Goal: Browse casually: Explore the website without a specific task or goal

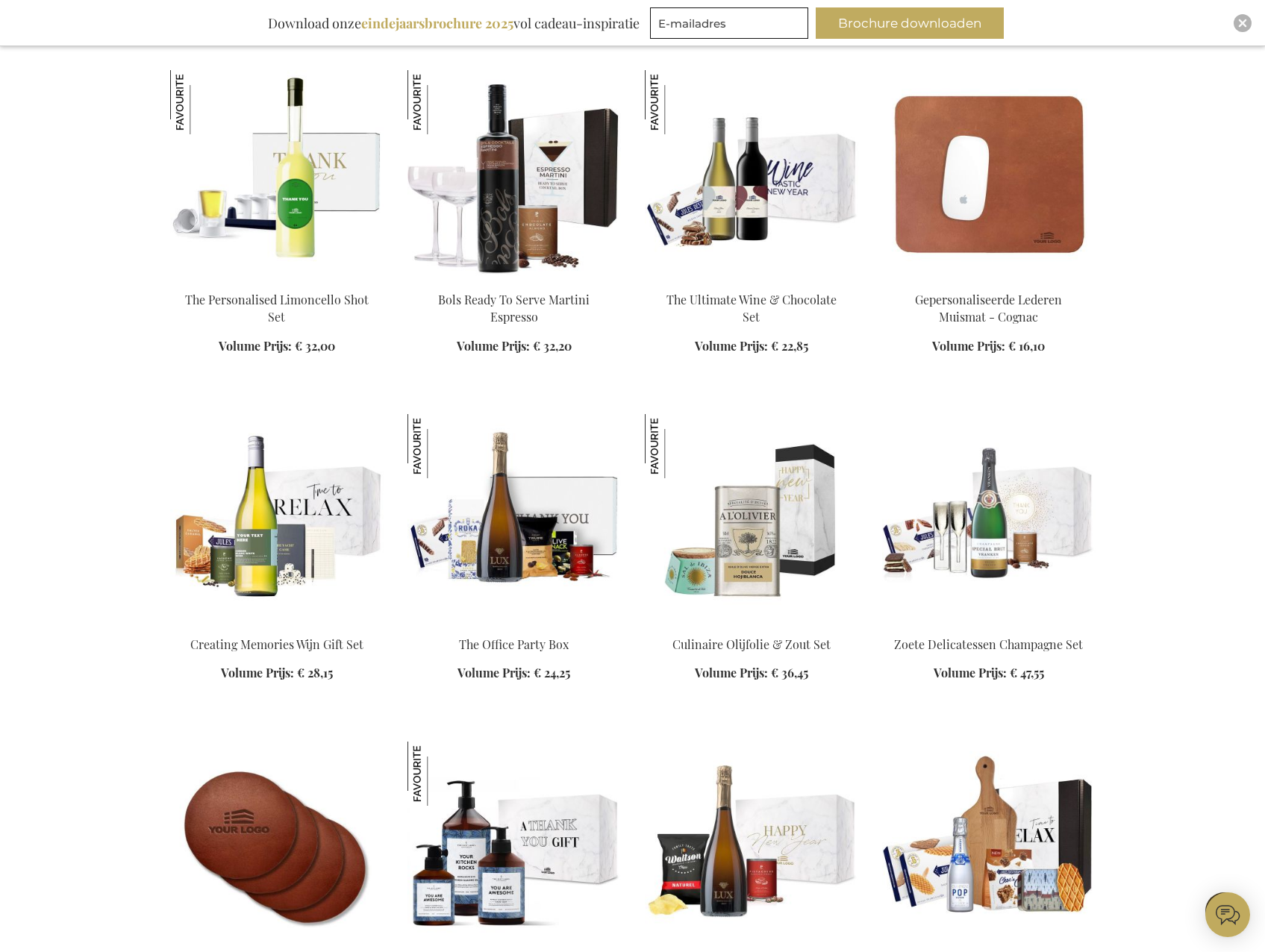
scroll to position [1716, 0]
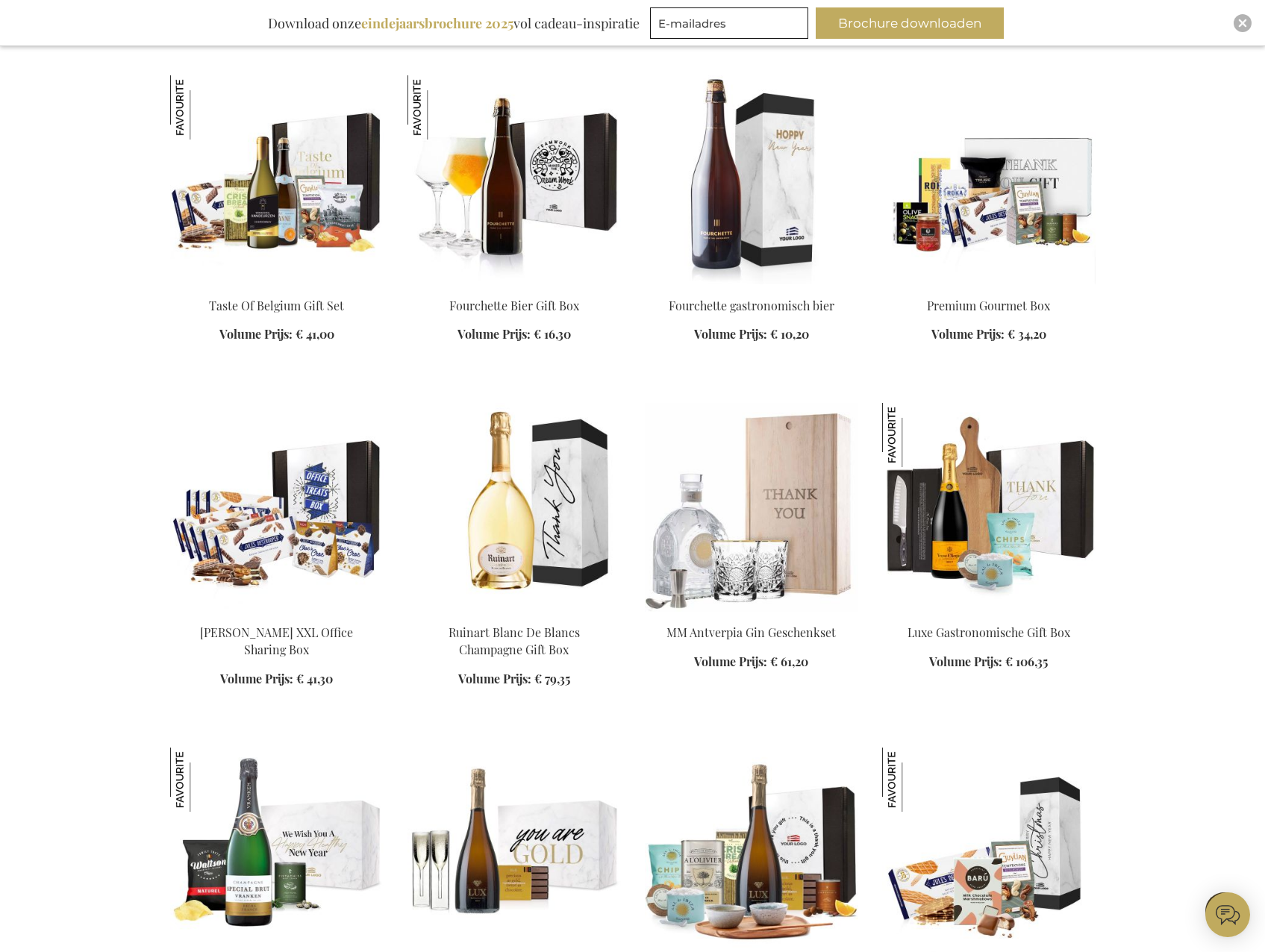
scroll to position [2911, 0]
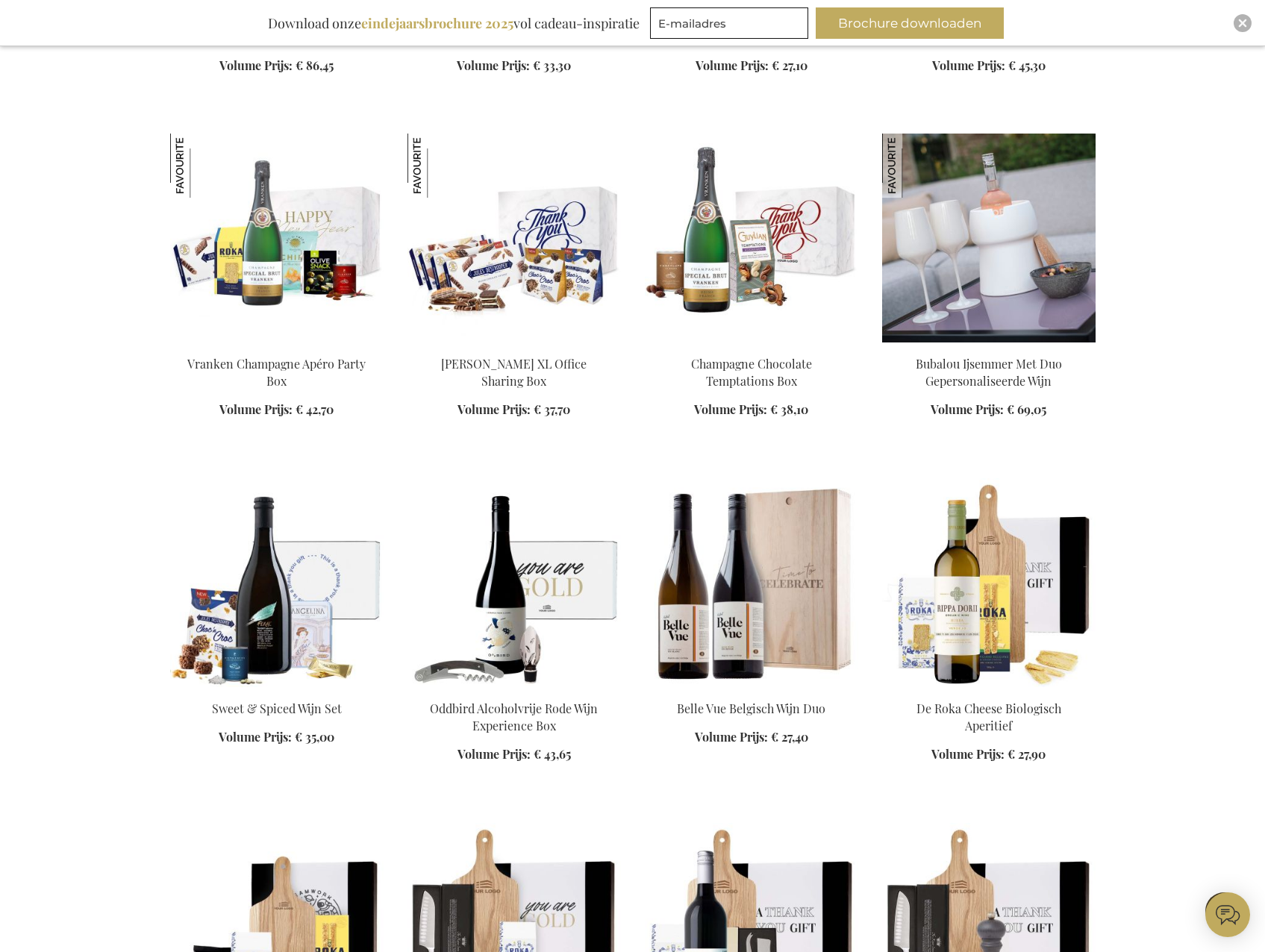
scroll to position [4478, 0]
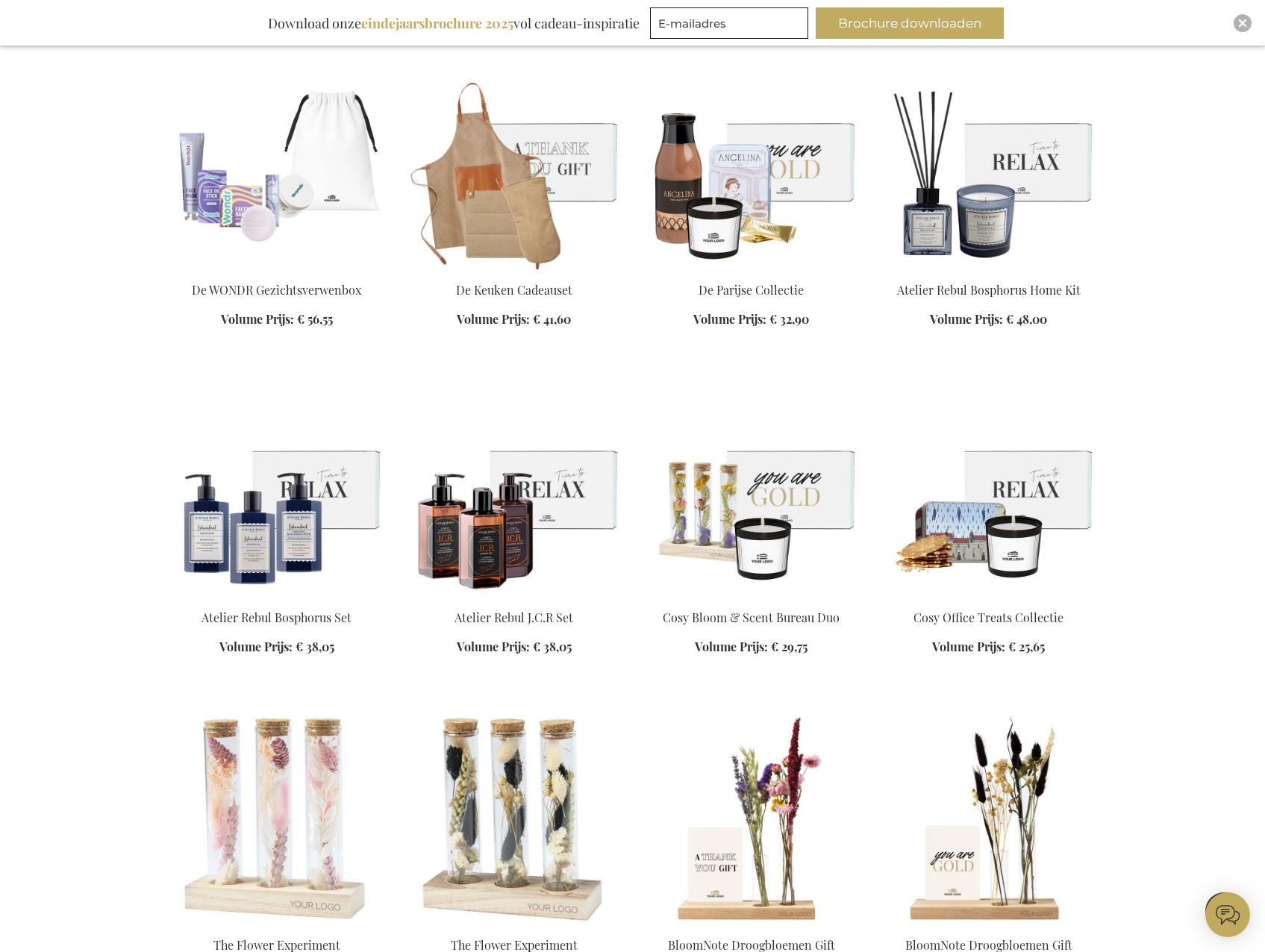
scroll to position [5970, 0]
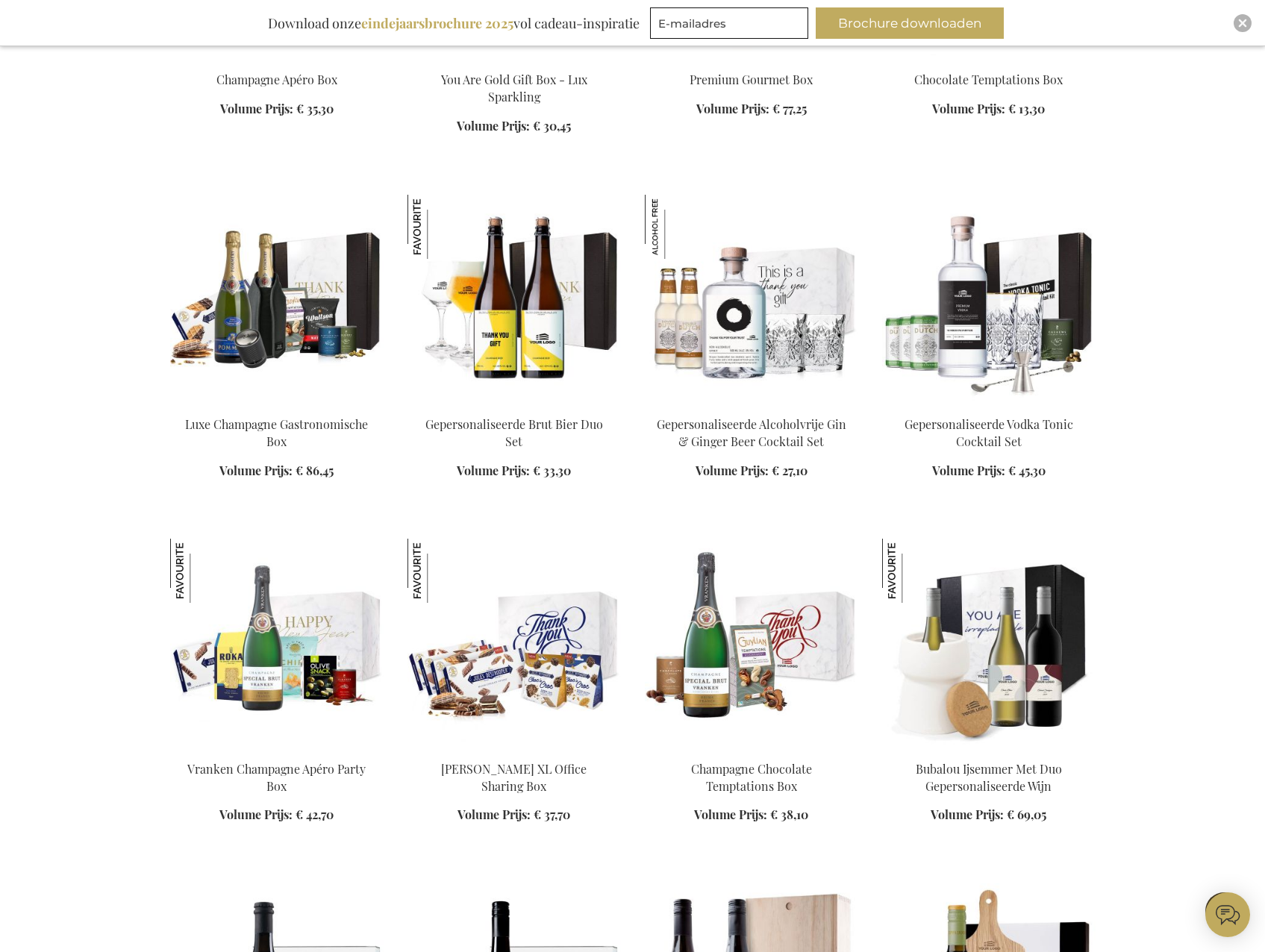
scroll to position [3582, 0]
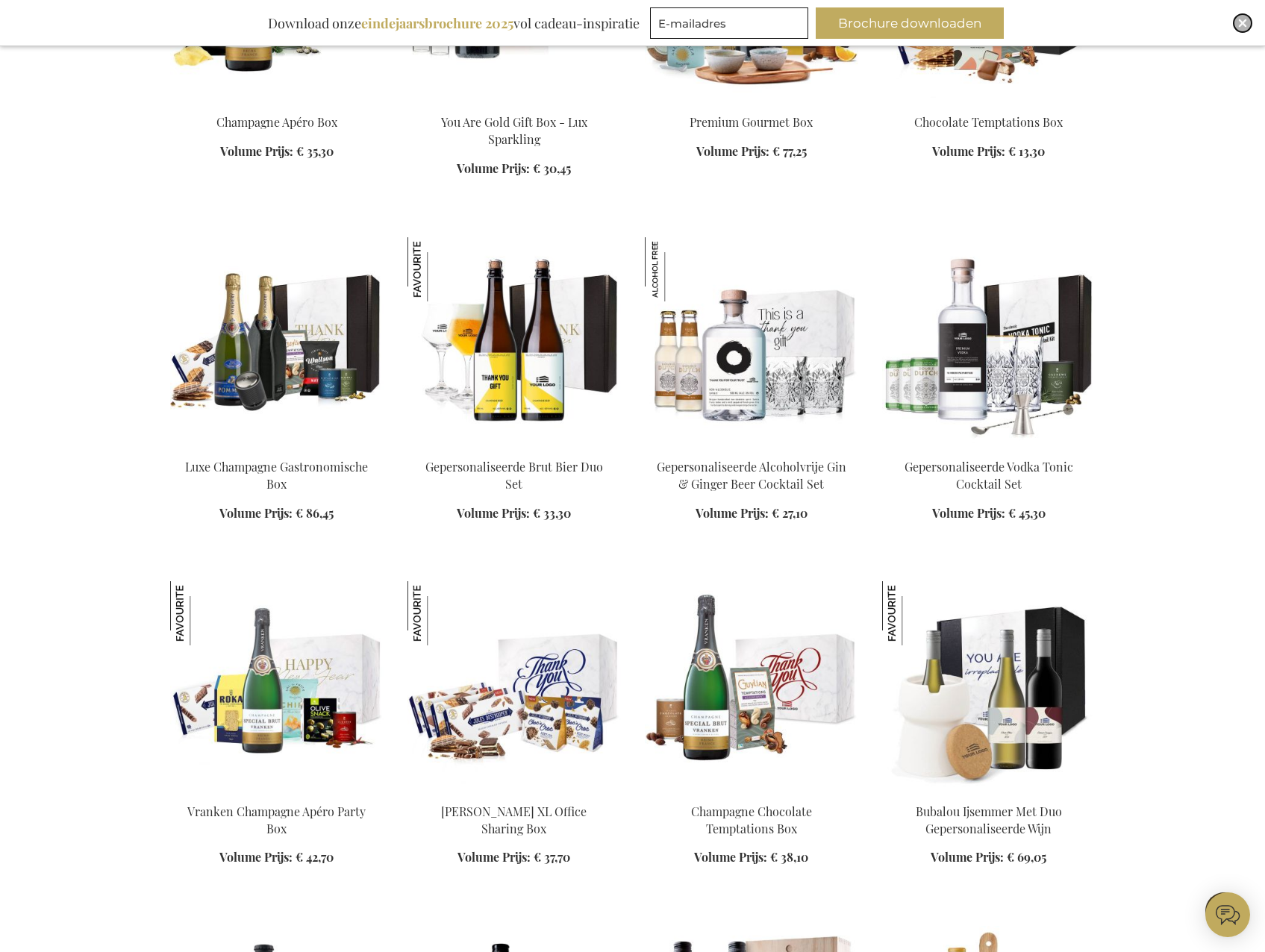
click at [1244, 19] on img "Close" at bounding box center [1242, 23] width 9 height 9
